Goal: Find specific page/section: Find specific page/section

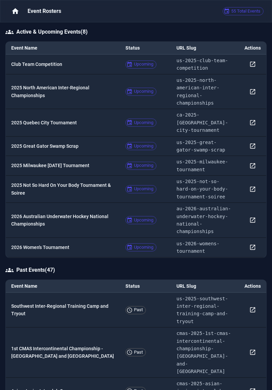
click at [92, 63] on p "Club Team Competition" at bounding box center [62, 64] width 103 height 7
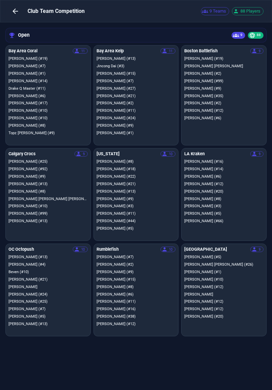
click at [228, 207] on p "[PERSON_NAME] (#3)" at bounding box center [223, 206] width 79 height 4
click at [231, 208] on p "[PERSON_NAME] (#3)" at bounding box center [223, 206] width 79 height 4
